Goal: Task Accomplishment & Management: Understand process/instructions

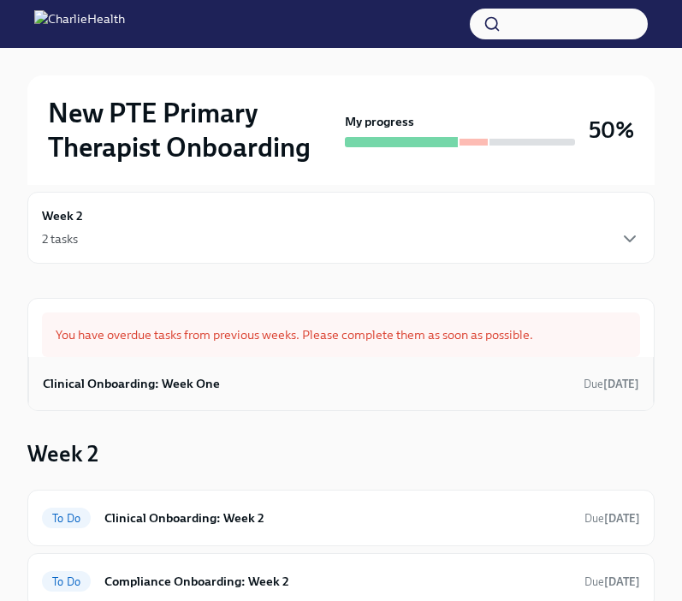
scroll to position [19, 0]
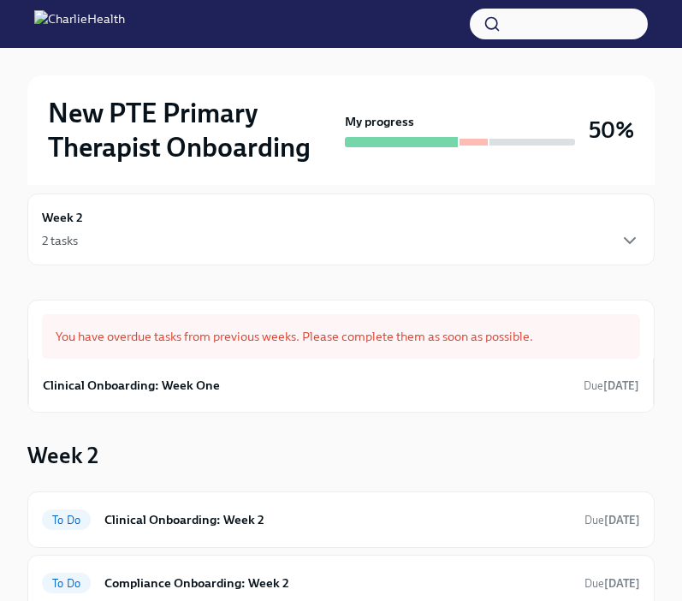
click at [128, 230] on div "2 tasks" at bounding box center [341, 240] width 599 height 21
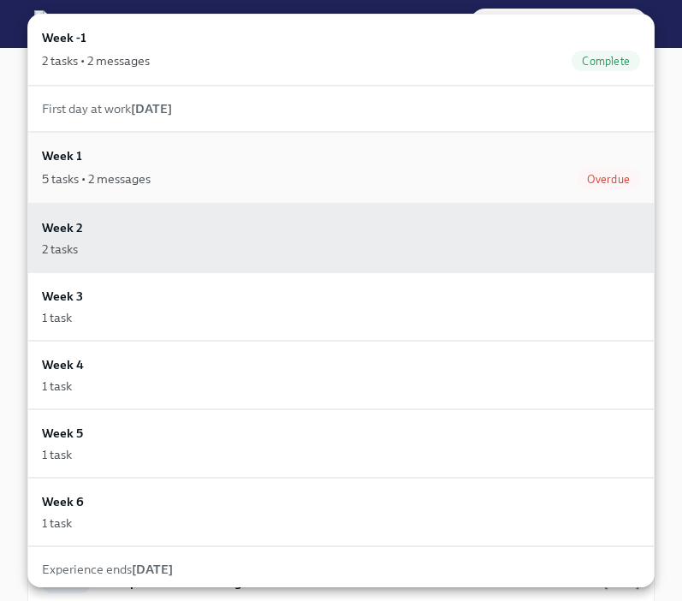
click at [96, 172] on div "5 tasks • 2 messages" at bounding box center [96, 178] width 109 height 17
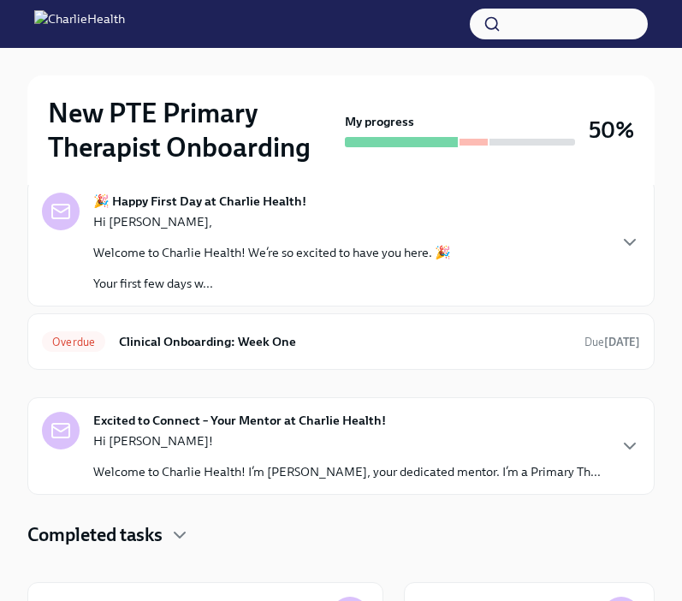
scroll to position [104, 0]
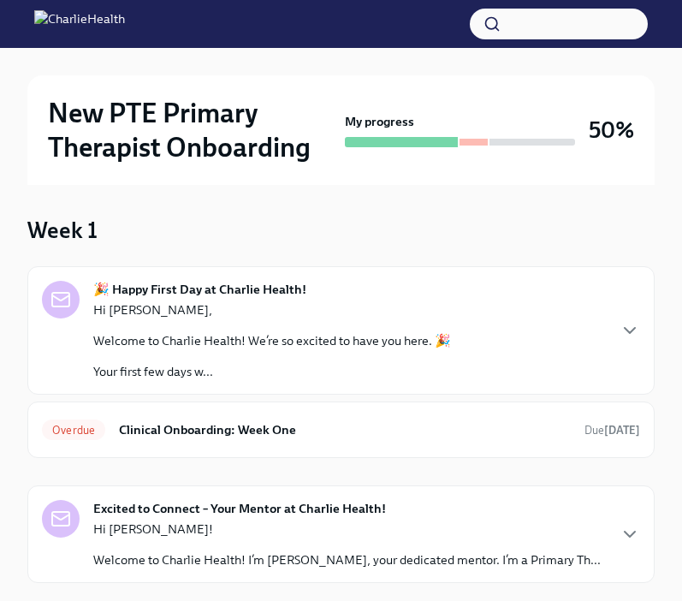
click at [328, 335] on p "Welcome to Charlie Health! We’re so excited to have you here. 🎉" at bounding box center [272, 340] width 358 height 17
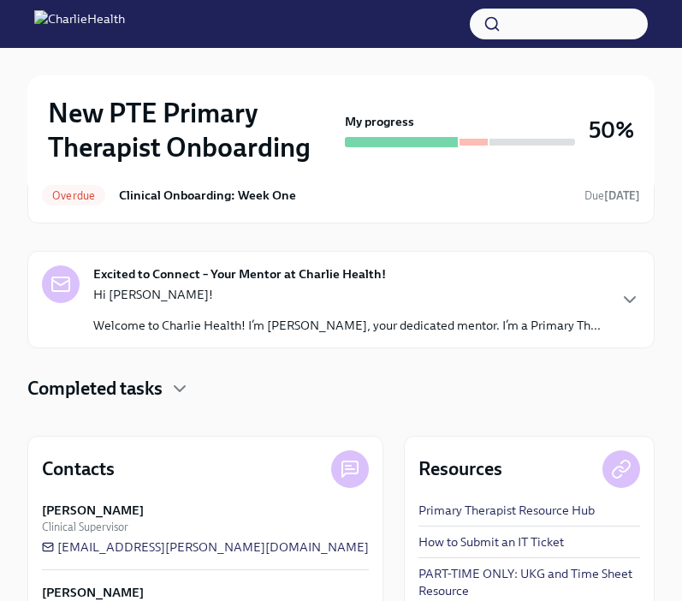
scroll to position [1350, 0]
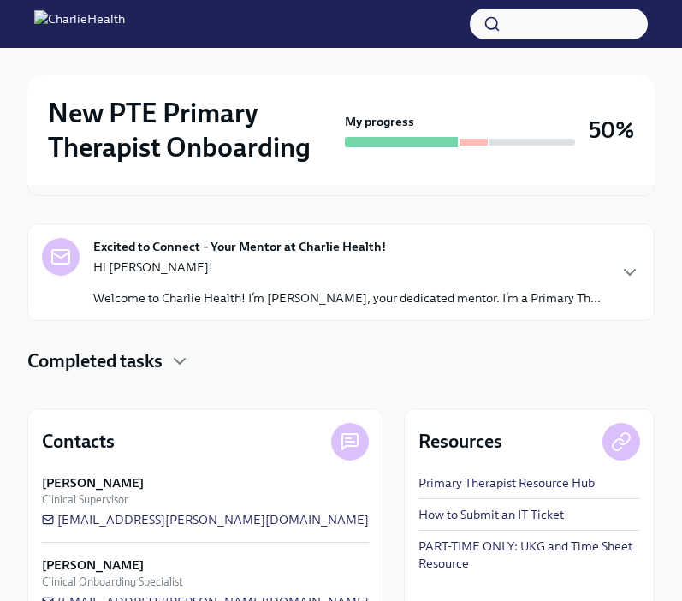
click at [295, 182] on div "Overdue Clinical Onboarding: Week One Due [DATE]" at bounding box center [341, 167] width 599 height 27
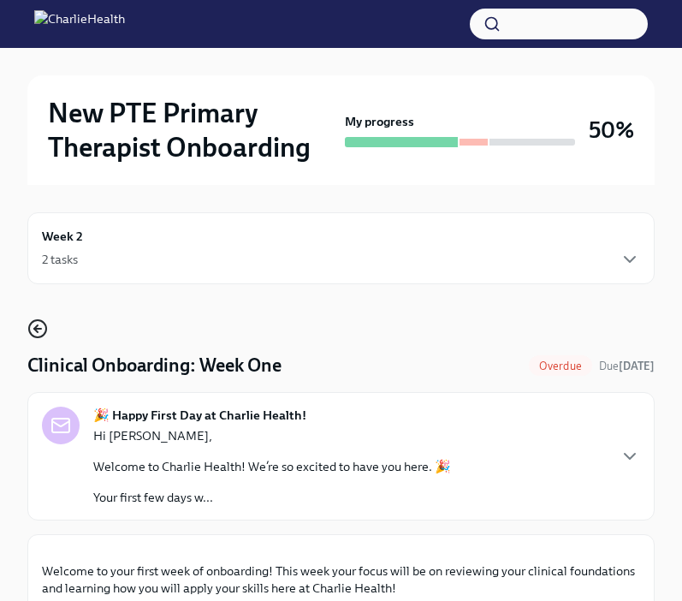
click at [37, 329] on icon "button" at bounding box center [37, 329] width 7 height 0
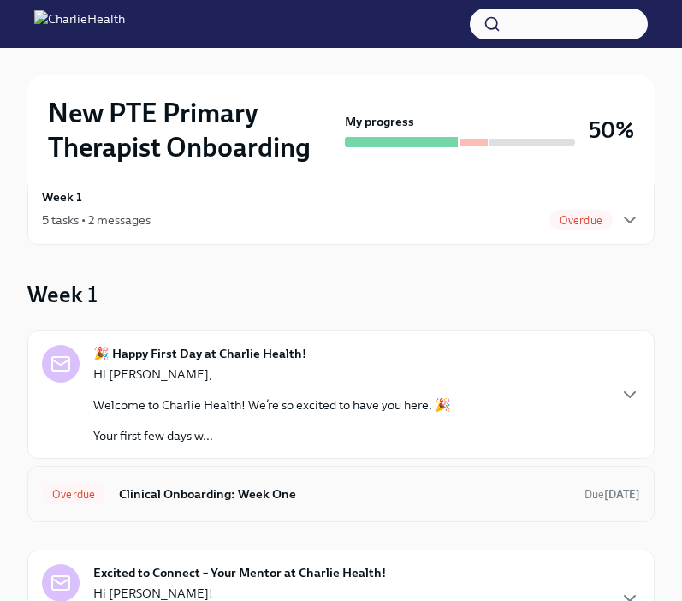
scroll to position [47, 0]
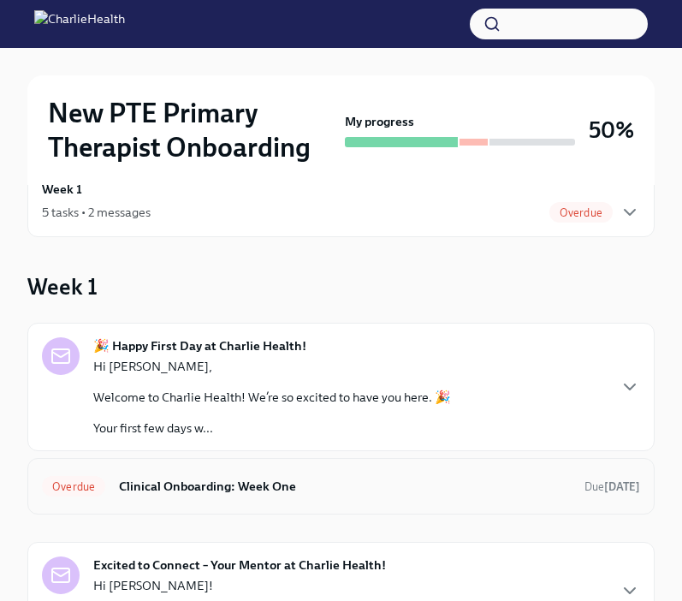
click at [508, 486] on h6 "Clinical Onboarding: Week One" at bounding box center [345, 486] width 452 height 19
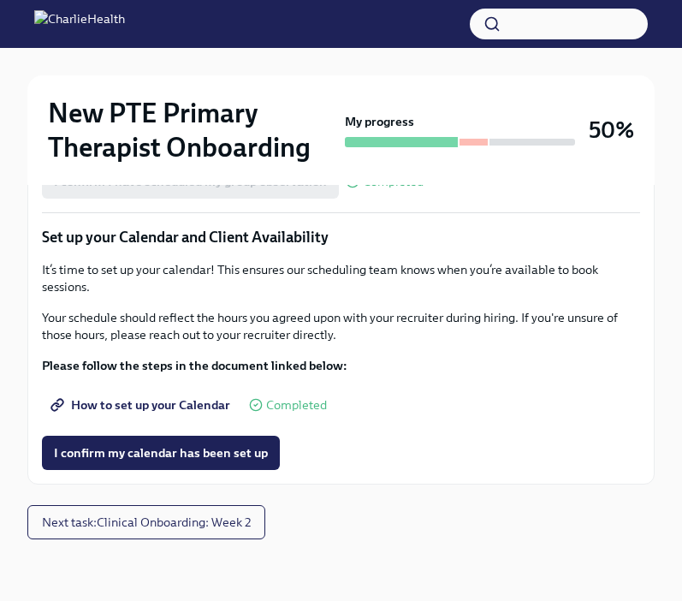
scroll to position [2555, 0]
click at [207, 535] on button "Next task : Clinical Onboarding: Week 2" at bounding box center [146, 522] width 238 height 34
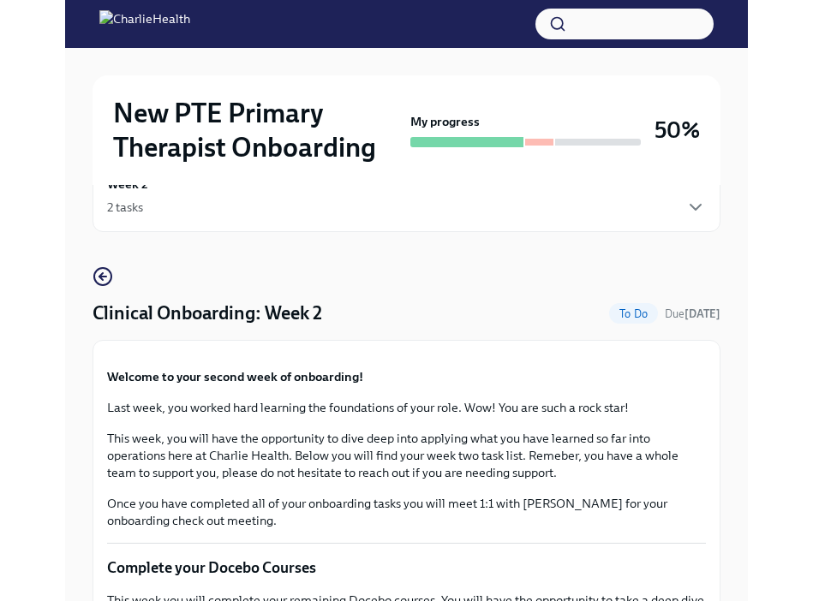
scroll to position [60, 0]
